Goal: Task Accomplishment & Management: Use online tool/utility

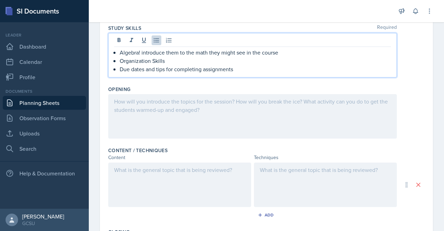
scroll to position [110, 0]
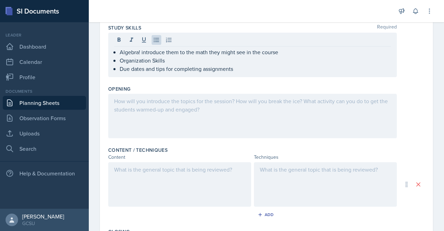
click at [213, 112] on div at bounding box center [252, 116] width 288 height 44
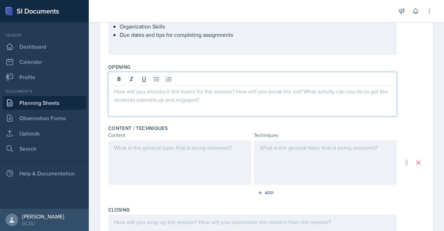
scroll to position [132, 0]
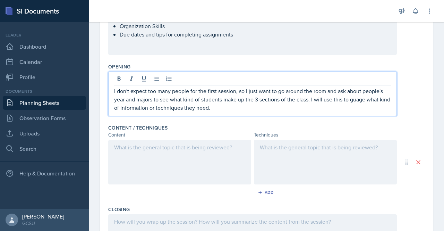
click at [355, 98] on p "I don't expect too many people for the first session, so I just want to go arou…" at bounding box center [252, 99] width 277 height 25
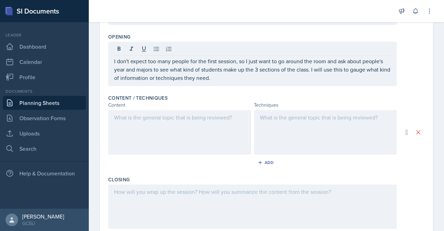
click at [202, 126] on div at bounding box center [179, 132] width 143 height 44
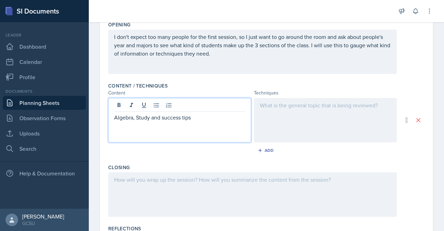
click at [321, 108] on div at bounding box center [325, 120] width 143 height 44
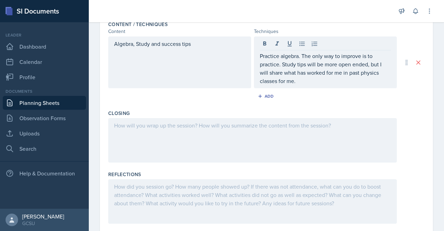
click at [268, 135] on div at bounding box center [252, 140] width 288 height 44
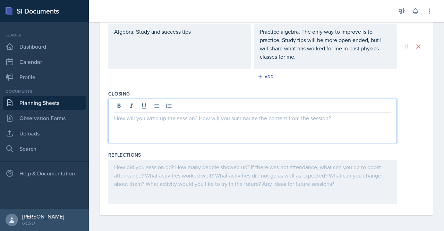
scroll to position [248, 0]
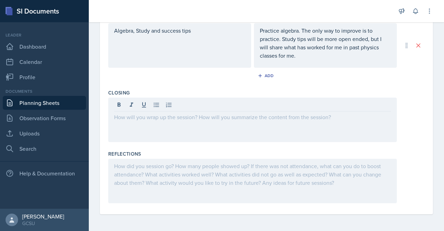
click at [268, 135] on div at bounding box center [252, 119] width 288 height 44
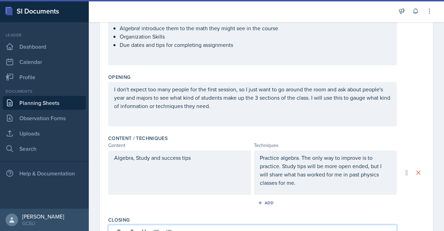
scroll to position [129, 0]
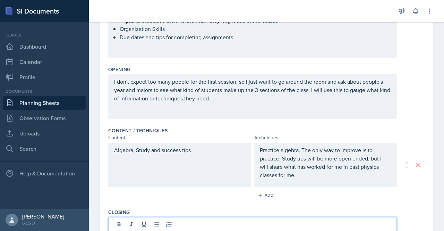
click at [276, 158] on p "Practice algebra. The only way to improve is to practice. Study tips will be mo…" at bounding box center [325, 162] width 131 height 33
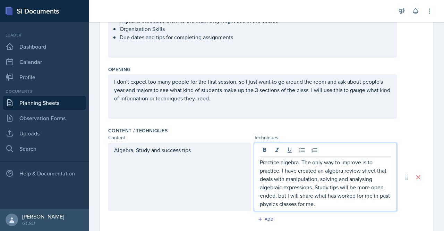
click at [360, 178] on p "Practice algebra. The only way to improve is to practice. I have created an alg…" at bounding box center [325, 183] width 131 height 50
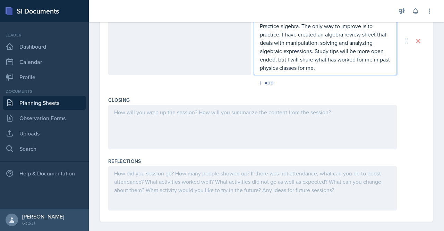
scroll to position [254, 0]
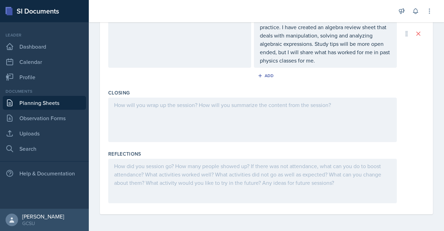
click at [261, 116] on div at bounding box center [252, 119] width 288 height 44
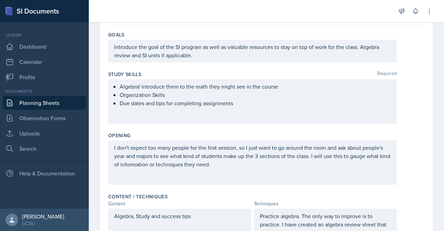
scroll to position [0, 0]
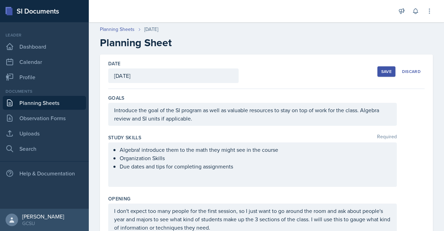
click at [381, 73] on div "Save" at bounding box center [386, 72] width 10 height 6
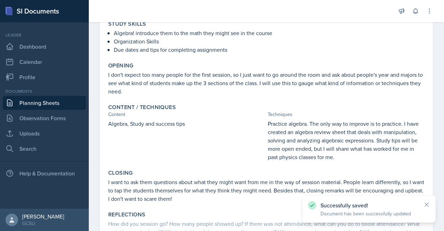
scroll to position [166, 0]
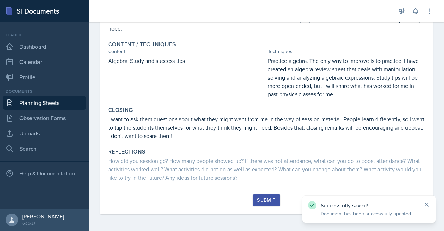
click at [427, 202] on icon at bounding box center [426, 204] width 7 height 7
